Goal: Transaction & Acquisition: Subscribe to service/newsletter

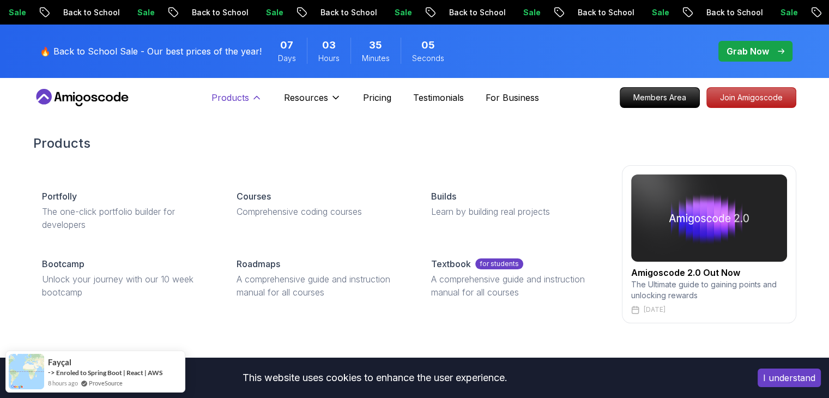
click at [246, 97] on p "Products" at bounding box center [231, 97] width 38 height 13
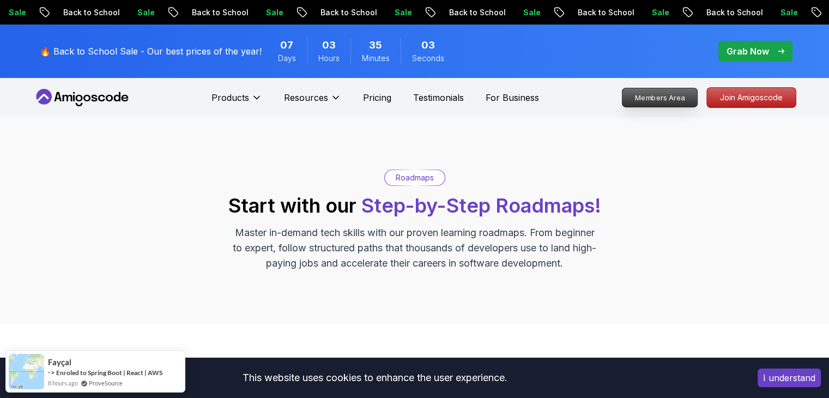
click at [655, 95] on p "Members Area" at bounding box center [659, 97] width 75 height 19
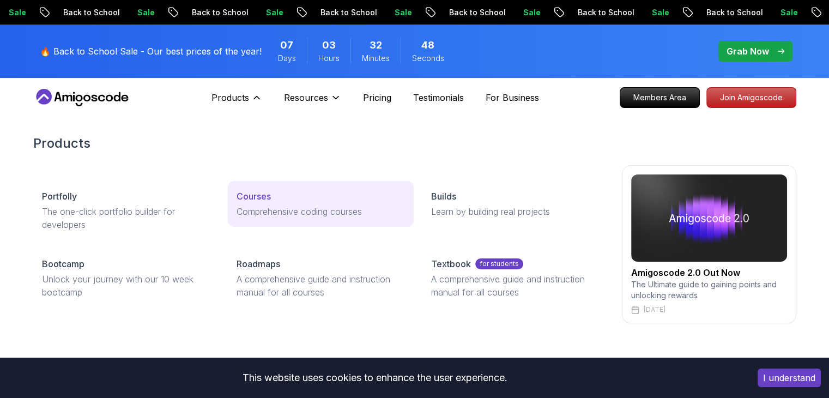
click at [267, 218] on p "Comprehensive coding courses" at bounding box center [321, 211] width 168 height 13
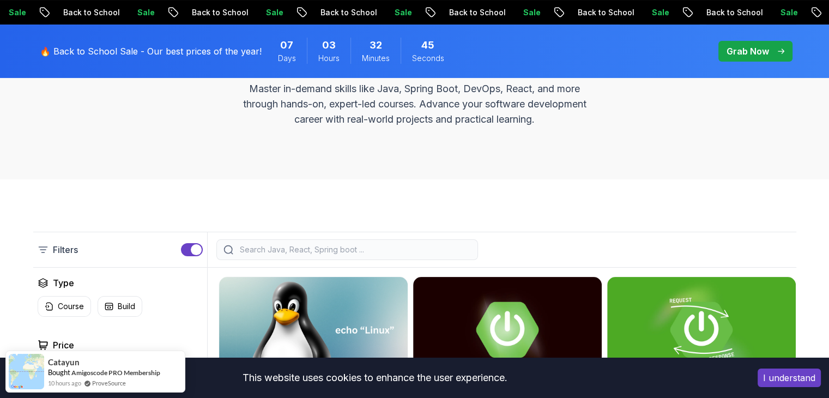
scroll to position [164, 0]
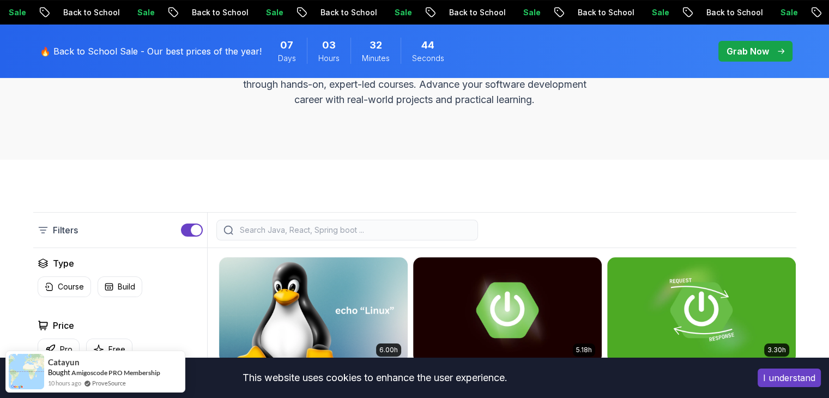
click at [793, 380] on button "I understand" at bounding box center [789, 378] width 63 height 19
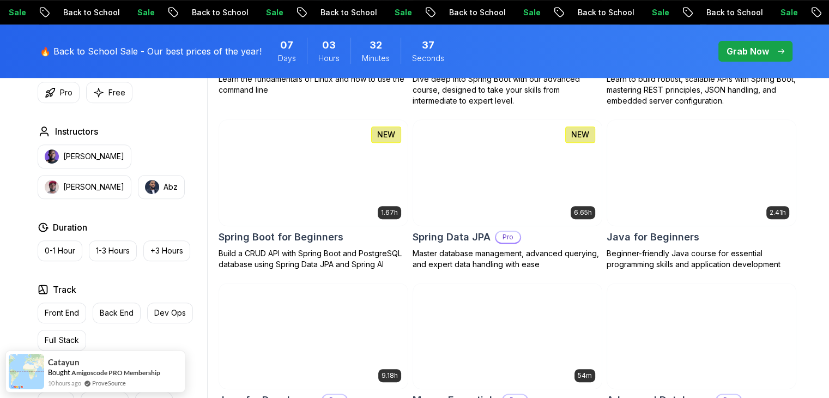
scroll to position [491, 0]
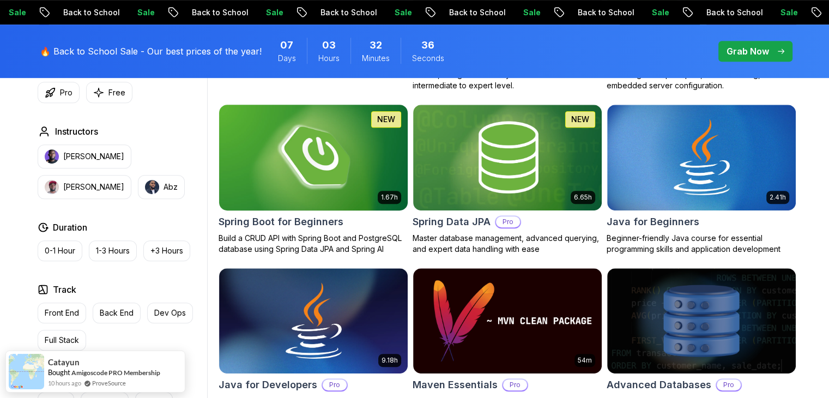
click at [305, 153] on img at bounding box center [313, 157] width 198 height 111
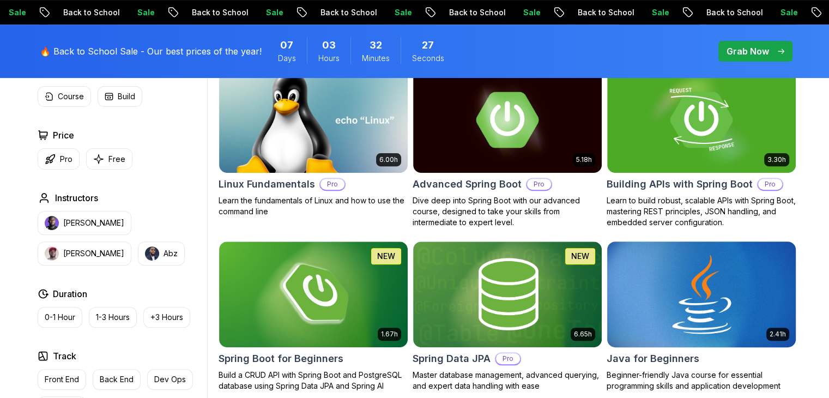
scroll to position [491, 0]
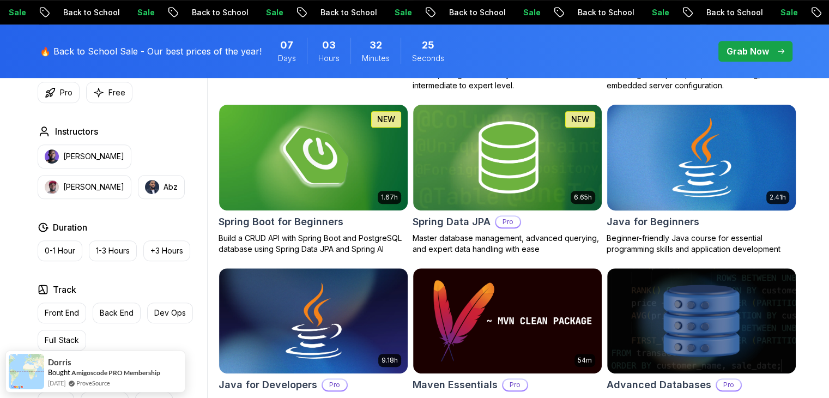
click at [745, 173] on img at bounding box center [702, 157] width 198 height 111
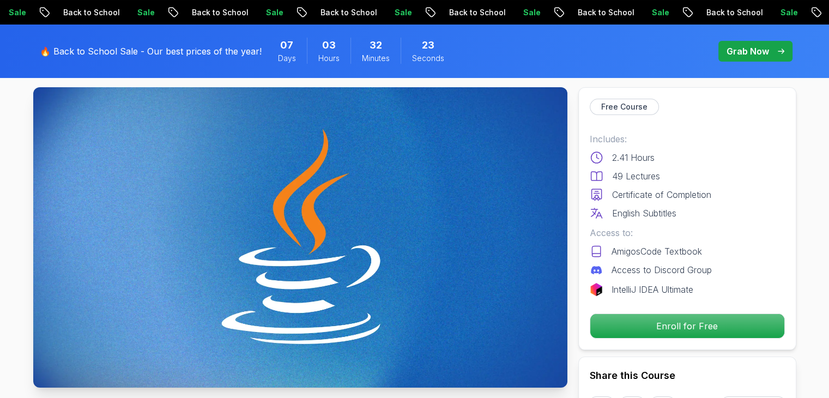
scroll to position [109, 0]
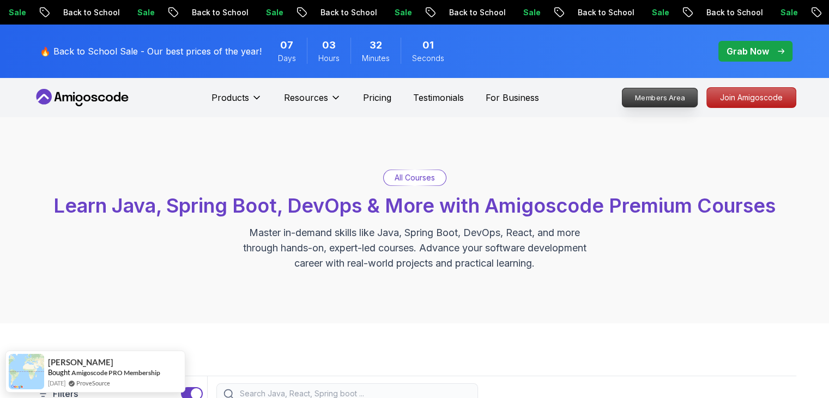
click at [657, 99] on p "Members Area" at bounding box center [659, 97] width 75 height 19
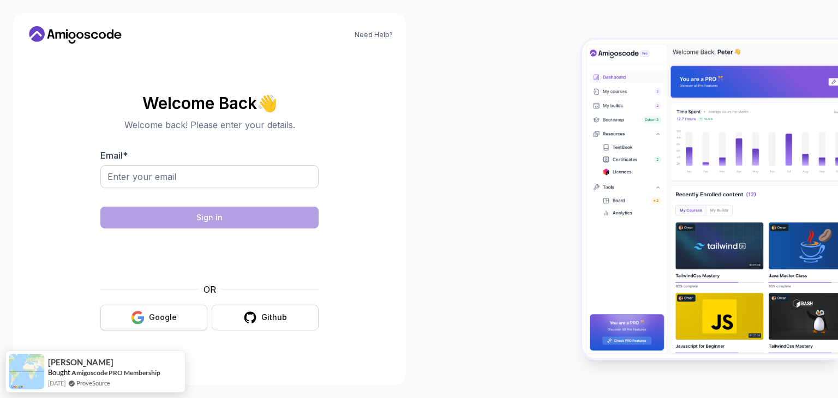
click at [159, 319] on div "Google" at bounding box center [163, 317] width 28 height 11
click at [471, 178] on div at bounding box center [628, 199] width 419 height 398
